Goal: Use online tool/utility: Utilize a website feature to perform a specific function

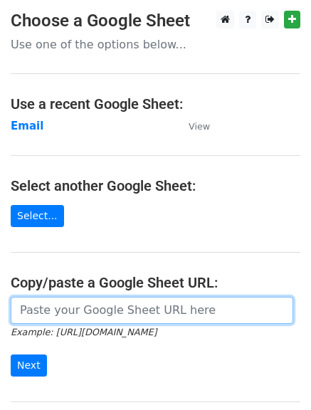
click at [115, 310] on input "url" at bounding box center [152, 310] width 282 height 27
paste input "https://docs.google.com/spreadsheets/d/1FOO4Yd9O39SfCiD-zttQPLPP1oiARlCf0t_Ly4R…"
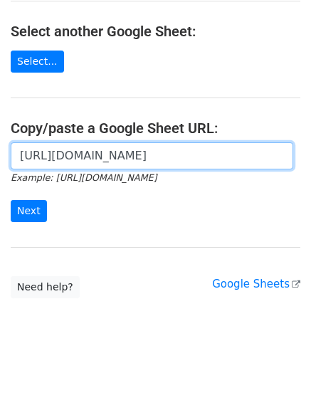
scroll to position [157, 0]
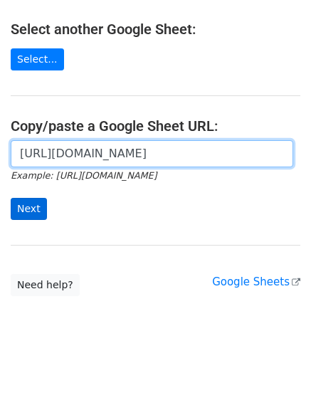
type input "https://docs.google.com/spreadsheets/d/1FOO4Yd9O39SfCiD-zttQPLPP1oiARlCf0t_Ly4R…"
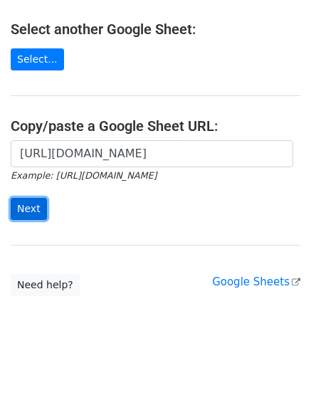
click at [19, 211] on input "Next" at bounding box center [29, 209] width 36 height 22
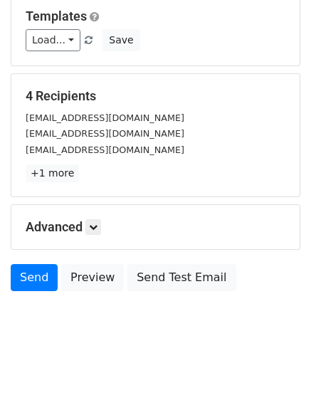
scroll to position [143, 0]
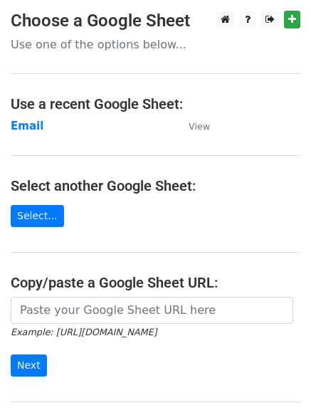
scroll to position [142, 0]
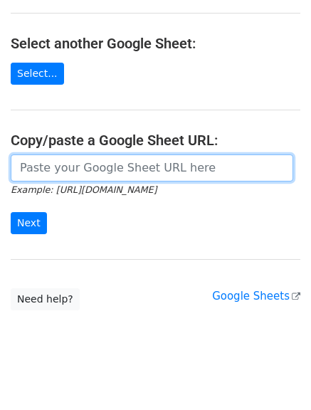
click at [127, 167] on input "url" at bounding box center [152, 167] width 282 height 27
paste input "https://docs.google.com/spreadsheets/d/1FOO4Yd9O39SfCiD-zttQPLPP1oiARlCf0t_Ly4R…"
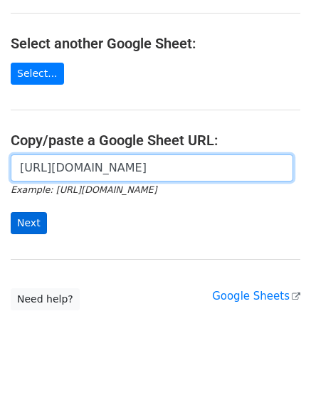
type input "https://docs.google.com/spreadsheets/d/1FOO4Yd9O39SfCiD-zttQPLPP1oiARlCf0t_Ly4R…"
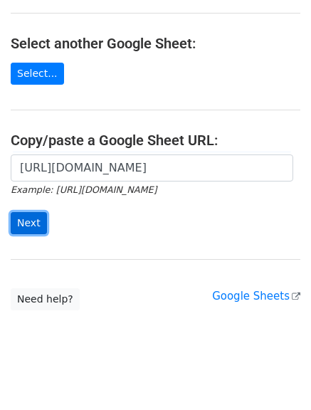
click at [19, 216] on input "Next" at bounding box center [29, 223] width 36 height 22
